Goal: Information Seeking & Learning: Learn about a topic

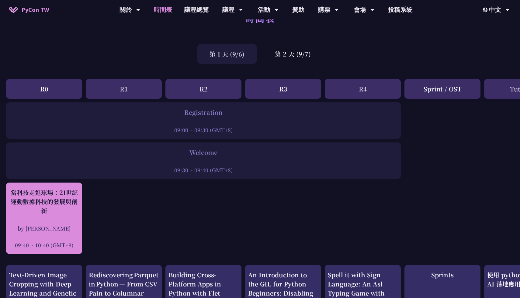
click at [51, 227] on div "by [PERSON_NAME]" at bounding box center [44, 229] width 70 height 8
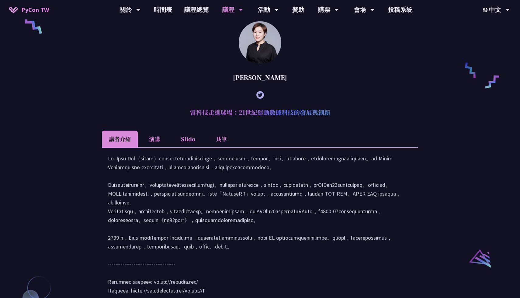
scroll to position [482, 0]
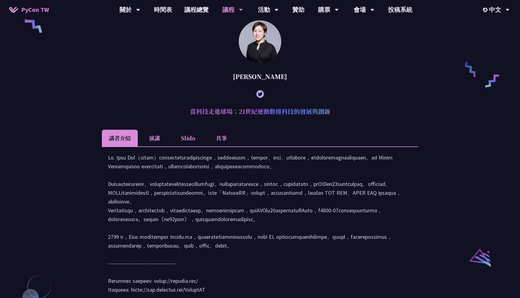
click at [181, 142] on li "Slido" at bounding box center [187, 138] width 33 height 17
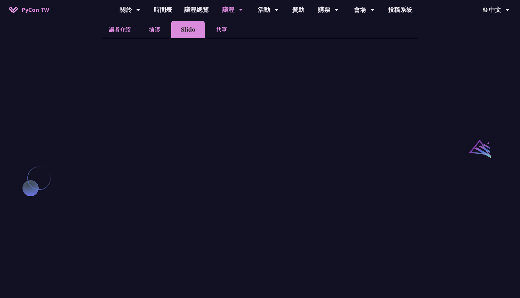
scroll to position [607, 0]
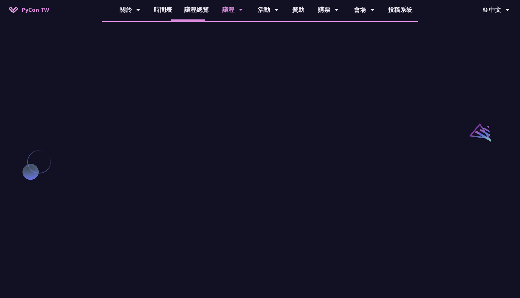
click at [216, 21] on li "共筆" at bounding box center [221, 13] width 33 height 17
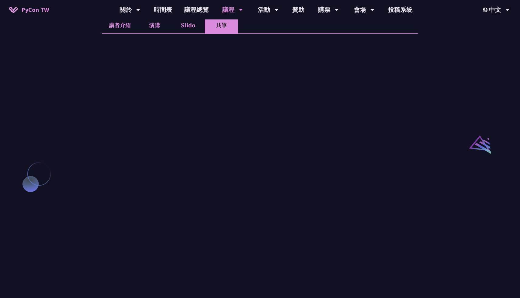
scroll to position [586, 0]
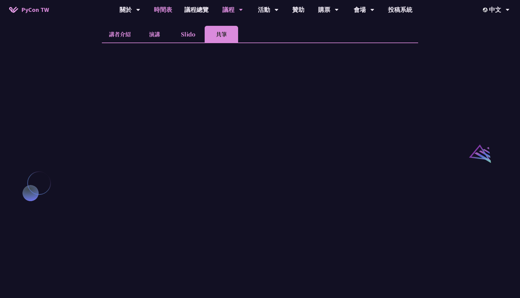
click at [171, 10] on link "時間表" at bounding box center [163, 9] width 30 height 19
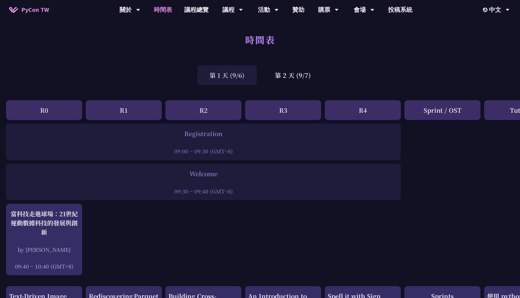
scroll to position [21, 0]
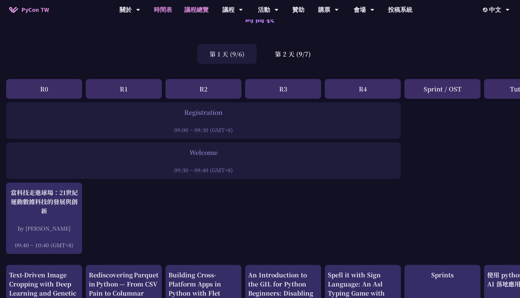
click at [192, 8] on link "議程總覽" at bounding box center [196, 9] width 36 height 19
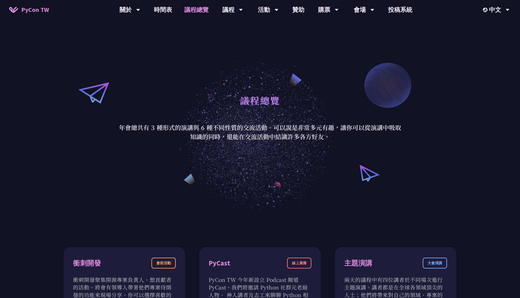
scroll to position [24, 0]
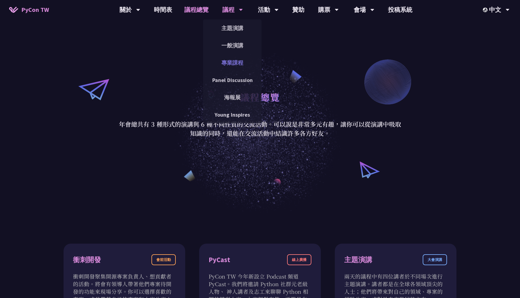
click at [235, 68] on link "專業課程" at bounding box center [232, 63] width 58 height 14
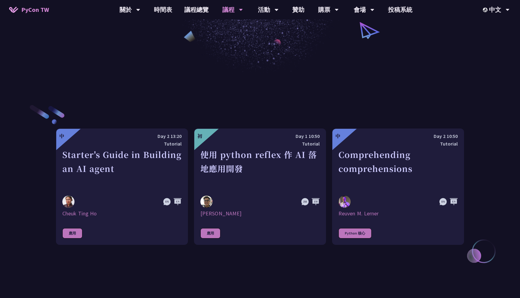
scroll to position [179, 0]
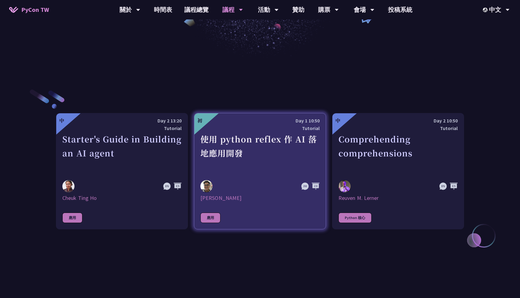
click at [281, 143] on div "使用 python reflex 作 AI 落地應用開發" at bounding box center [259, 153] width 119 height 42
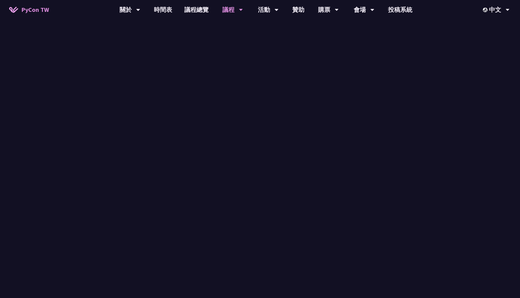
scroll to position [179, 0]
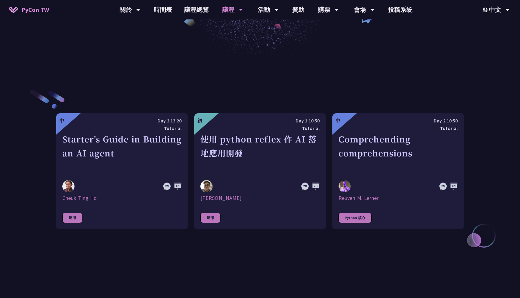
click at [281, 143] on div "使用 python reflex 作 AI 落地應用開發" at bounding box center [259, 153] width 119 height 42
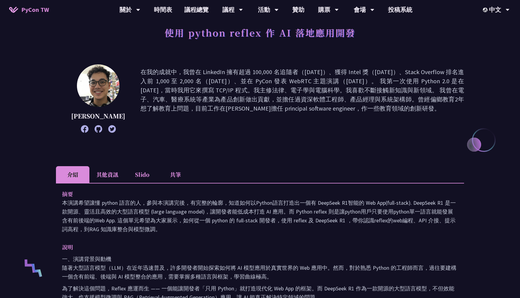
scroll to position [38, 0]
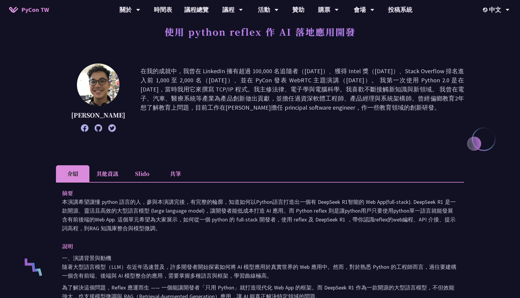
click at [101, 180] on li "其他資訊" at bounding box center [107, 173] width 36 height 17
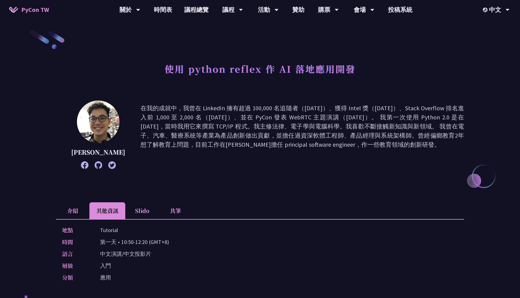
scroll to position [0, 0]
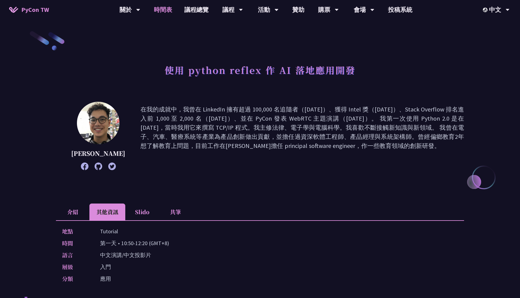
click at [161, 15] on link "時間表" at bounding box center [163, 9] width 30 height 19
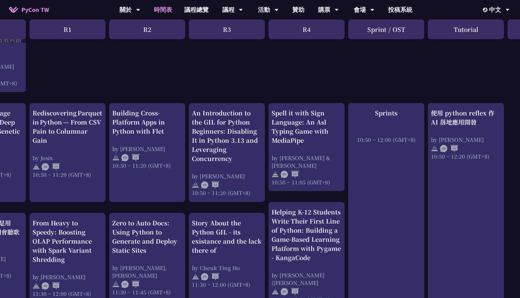
scroll to position [183, 0]
